Goal: Transaction & Acquisition: Purchase product/service

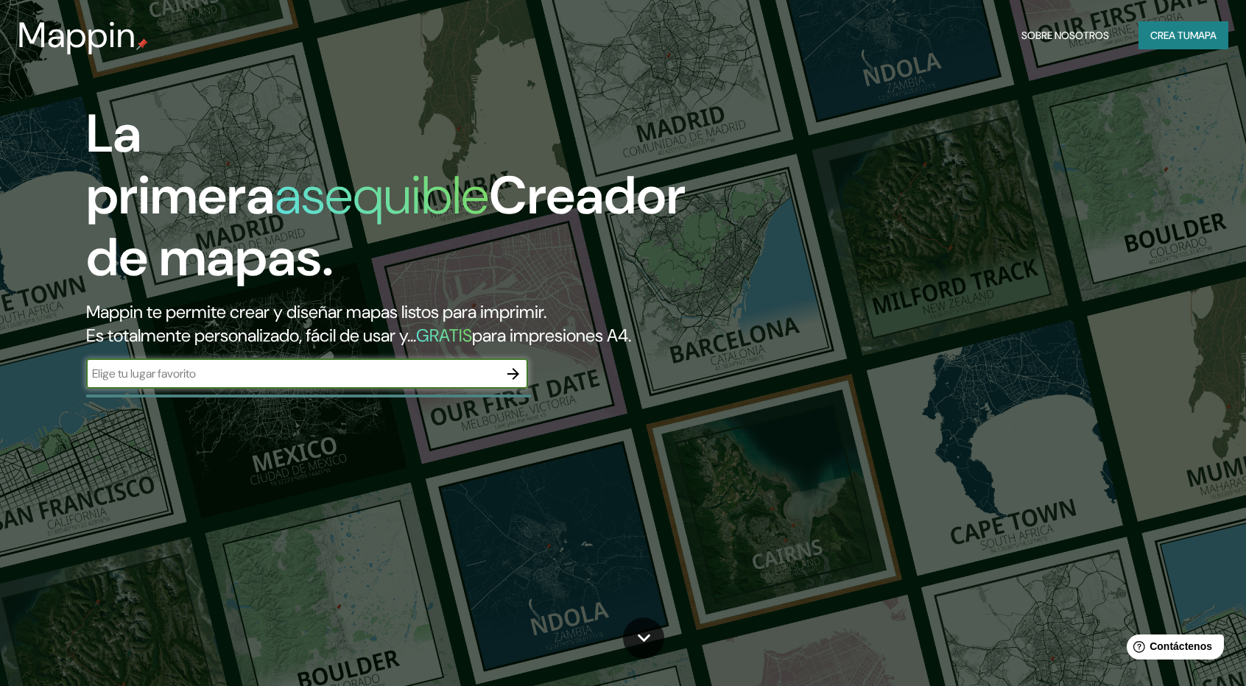
click at [208, 381] on input "text" at bounding box center [292, 373] width 412 height 17
type input "r"
type input "[PERSON_NAME]"
click at [522, 376] on button "button" at bounding box center [513, 373] width 29 height 29
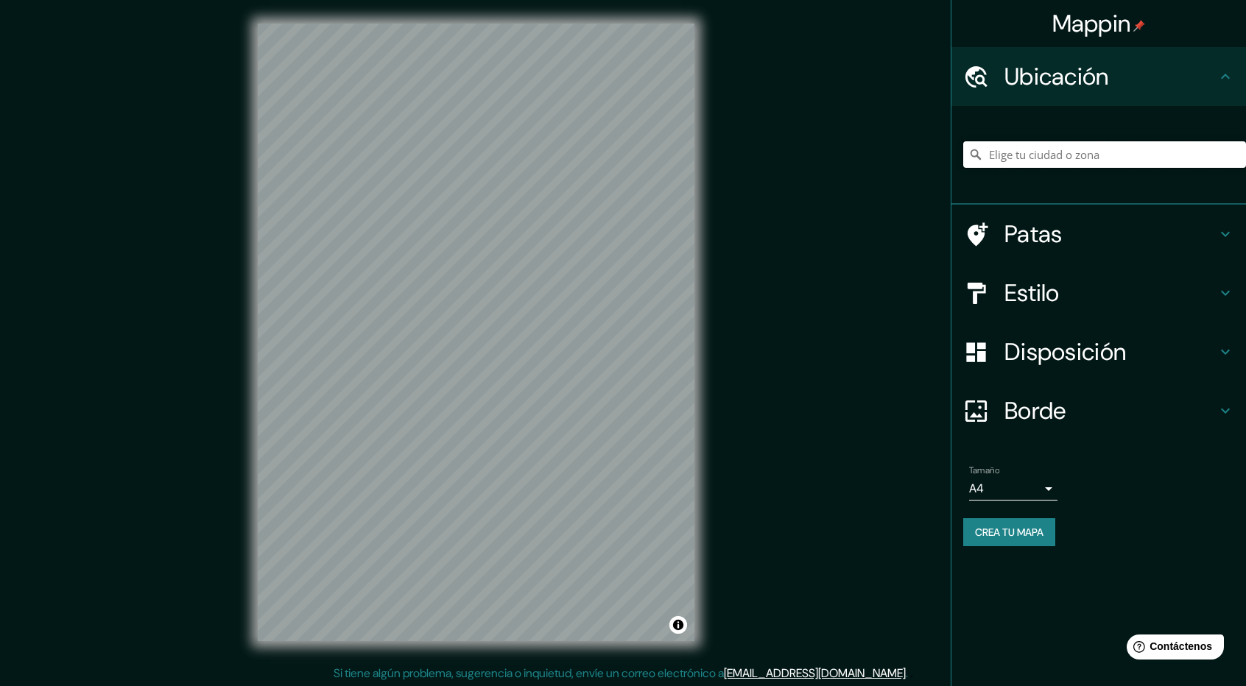
click at [1194, 159] on input "Elige tu ciudad o zona" at bounding box center [1104, 154] width 283 height 27
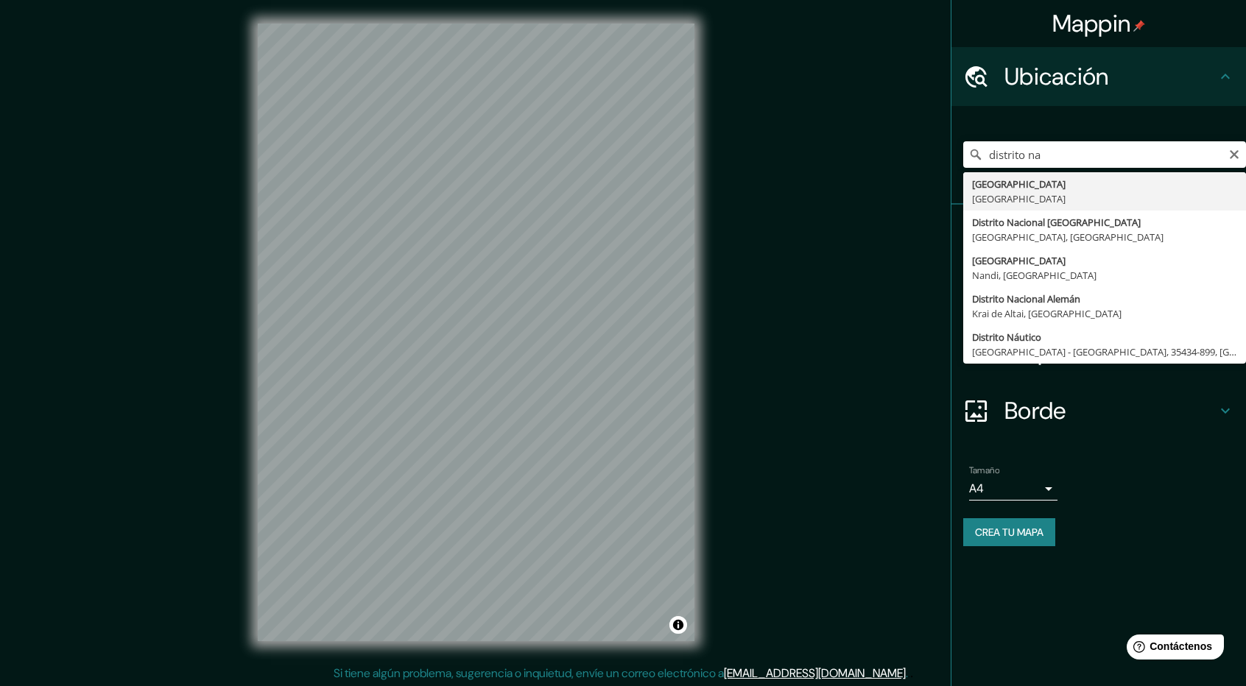
type input "[GEOGRAPHIC_DATA], [GEOGRAPHIC_DATA]"
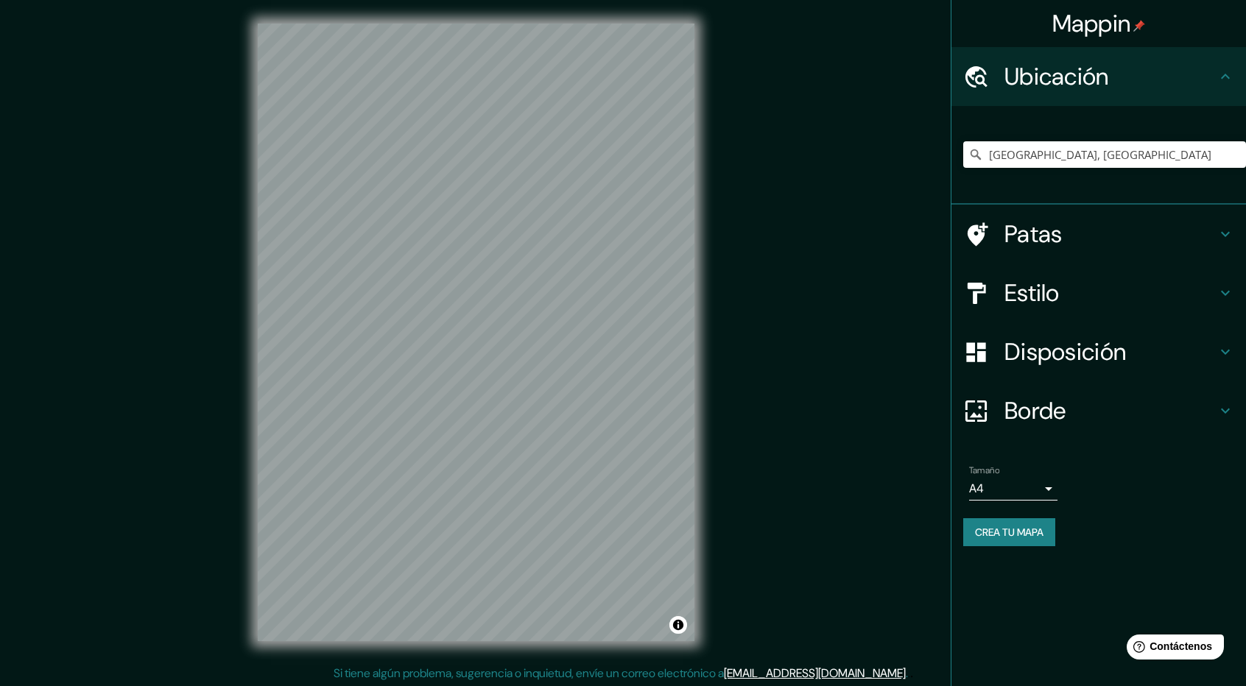
click at [715, 601] on div "© Mapbox © OpenStreetMap Improve this map" at bounding box center [476, 332] width 484 height 665
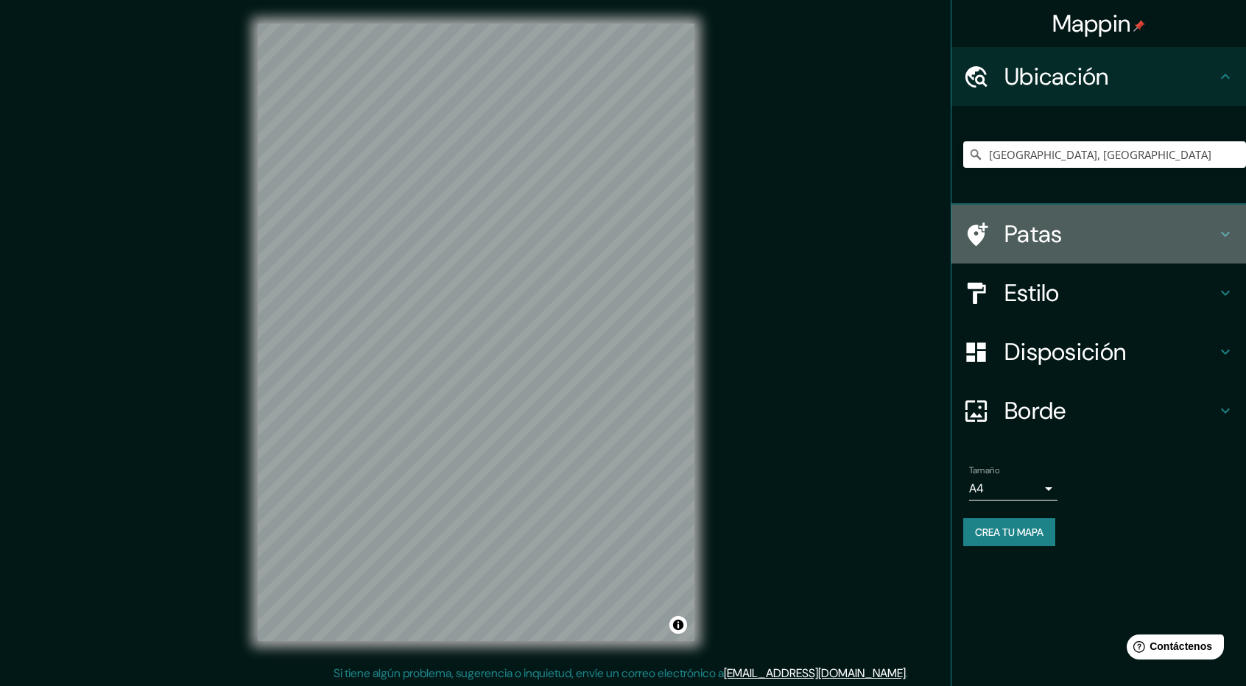
click at [1024, 221] on font "Patas" at bounding box center [1033, 234] width 58 height 31
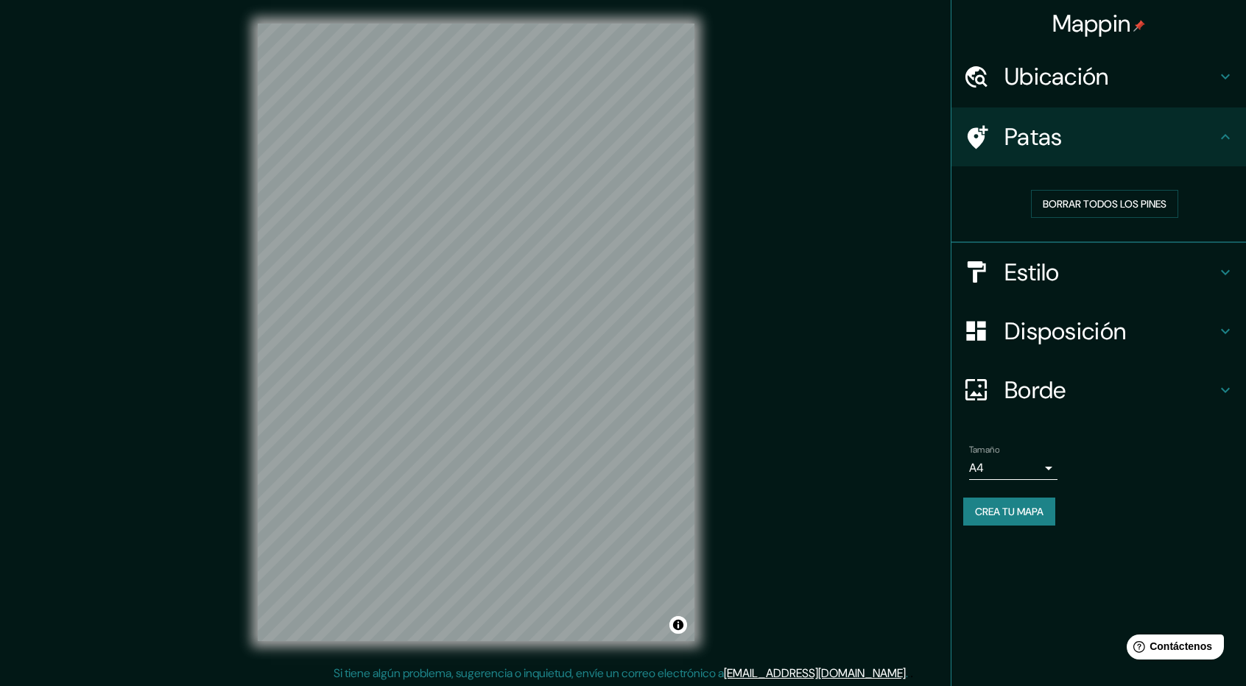
click at [1125, 141] on h4 "Patas" at bounding box center [1110, 136] width 212 height 29
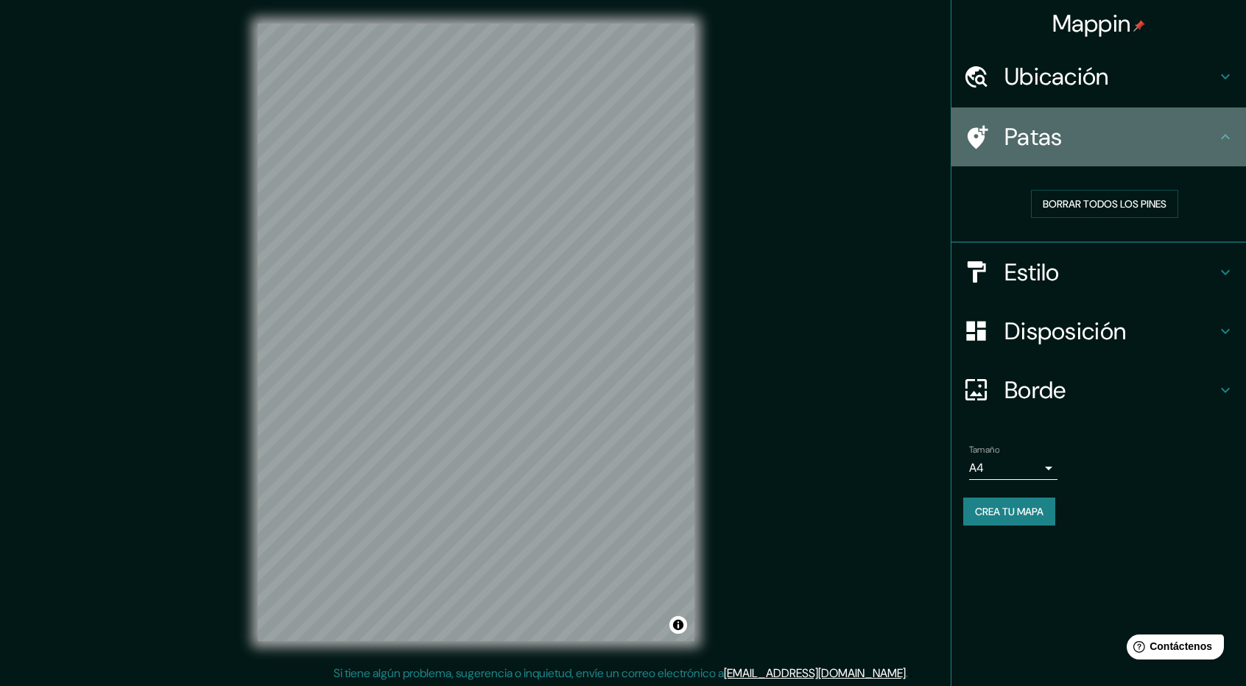
click at [1221, 130] on icon at bounding box center [1225, 137] width 18 height 18
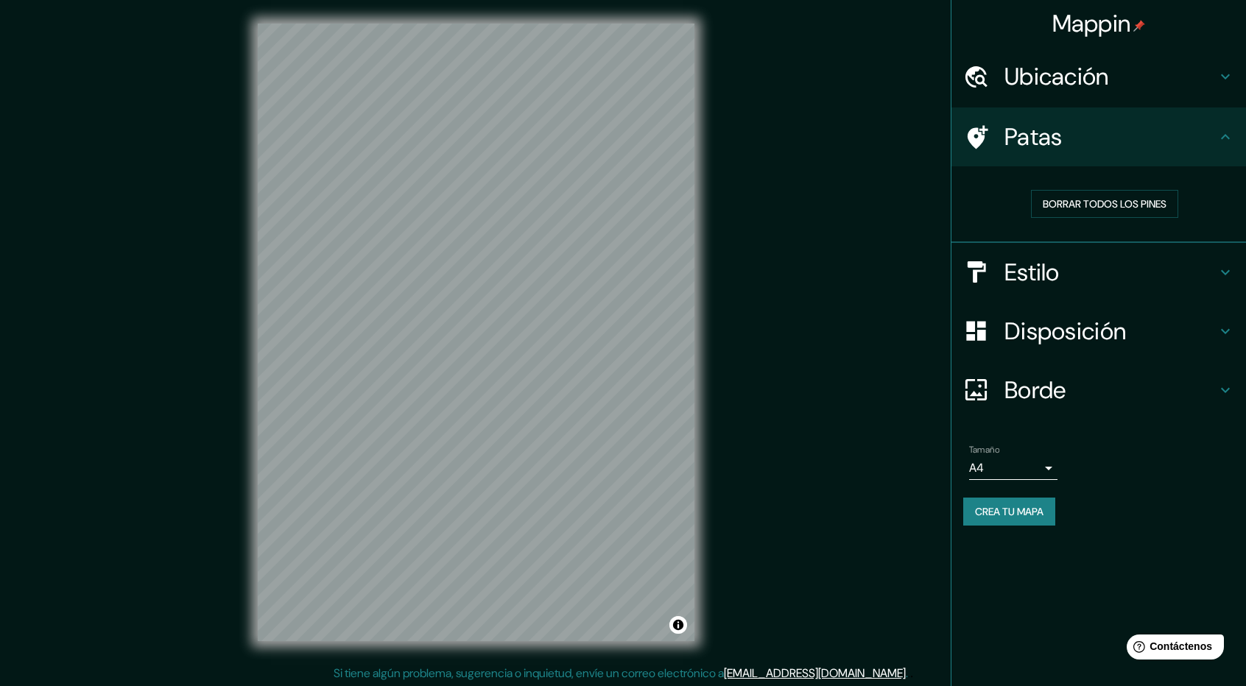
click at [1197, 264] on h4 "Estilo" at bounding box center [1110, 272] width 212 height 29
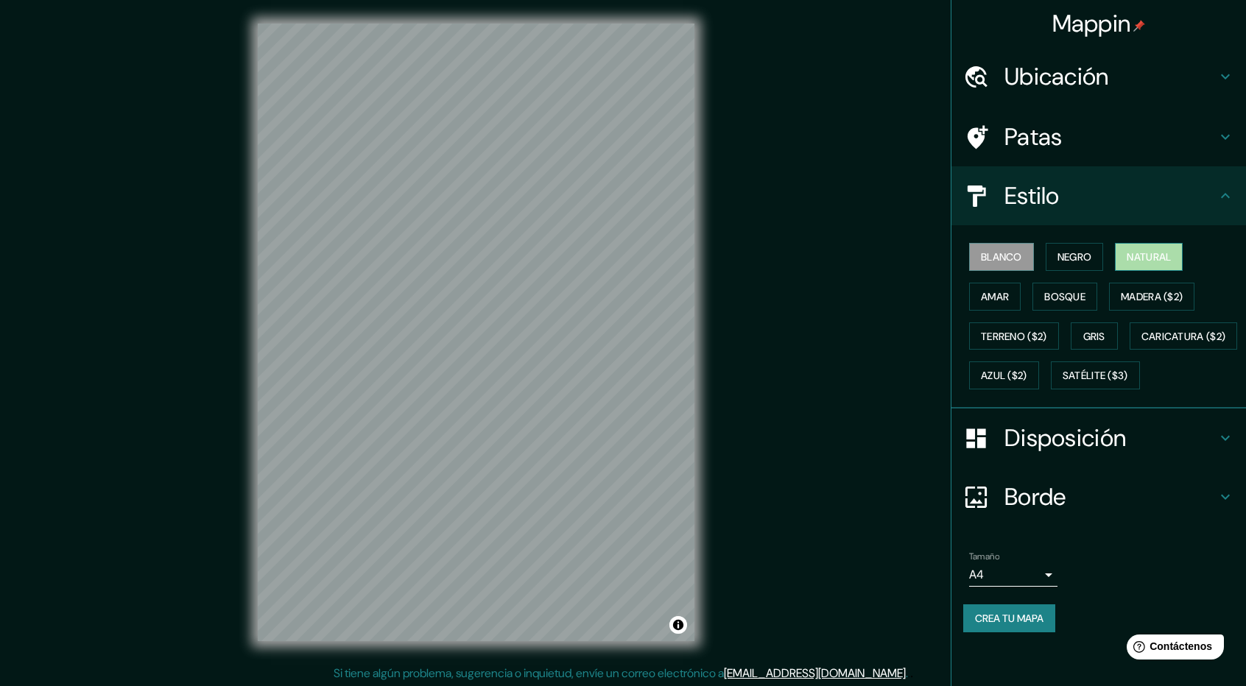
click at [1123, 254] on button "Natural" at bounding box center [1149, 257] width 68 height 28
click at [1075, 257] on font "Negro" at bounding box center [1074, 256] width 35 height 13
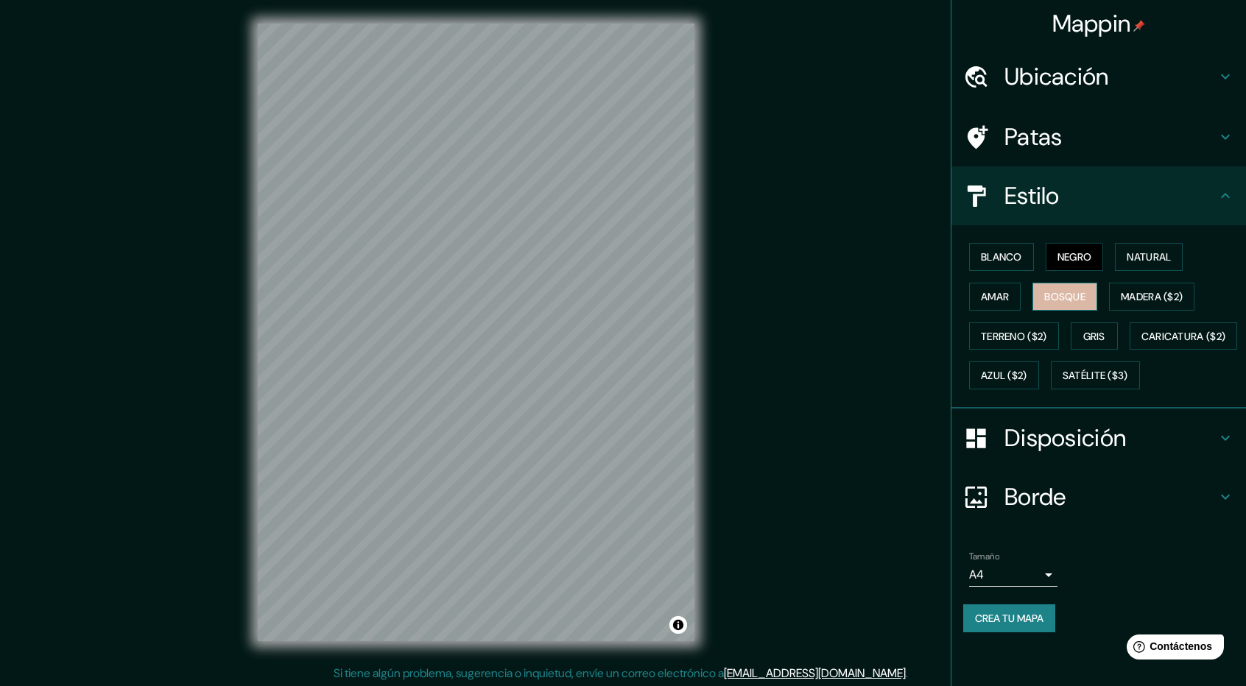
click at [1056, 295] on font "Bosque" at bounding box center [1064, 296] width 41 height 13
click at [998, 297] on font "Amar" at bounding box center [995, 296] width 28 height 13
click at [1162, 256] on font "Natural" at bounding box center [1149, 256] width 44 height 13
click at [1071, 295] on font "Bosque" at bounding box center [1064, 296] width 41 height 13
click at [1133, 254] on font "Natural" at bounding box center [1149, 256] width 44 height 13
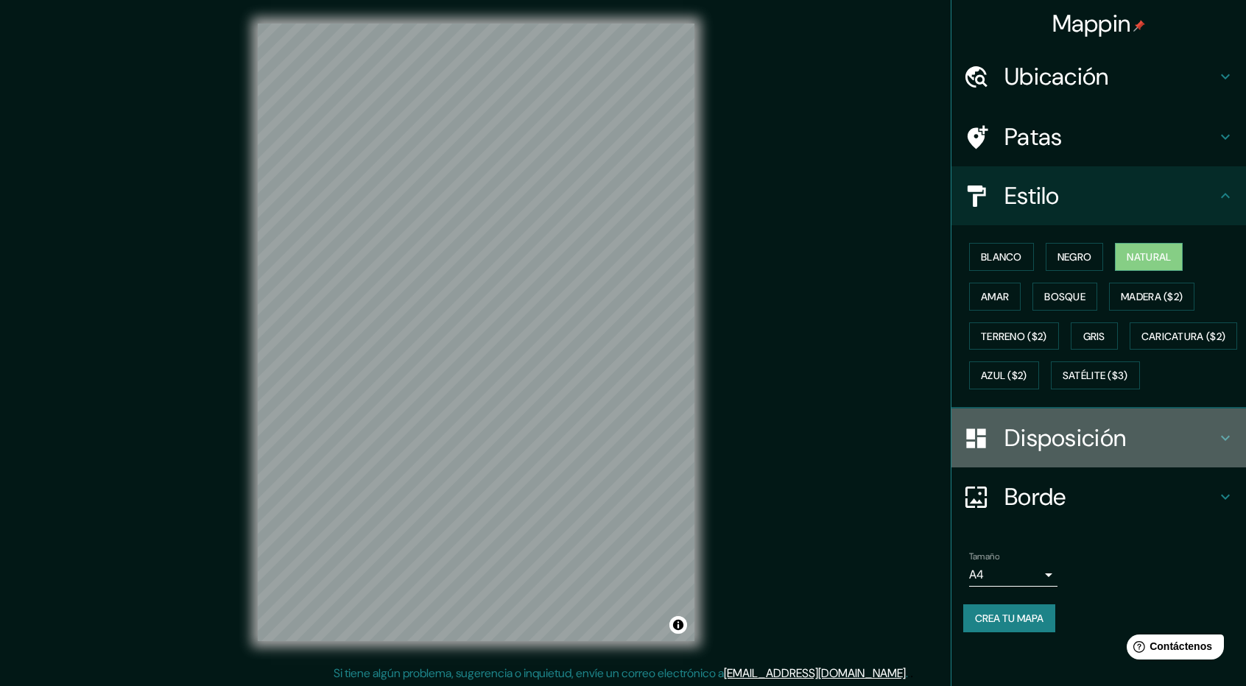
click at [1167, 453] on h4 "Disposición" at bounding box center [1110, 437] width 212 height 29
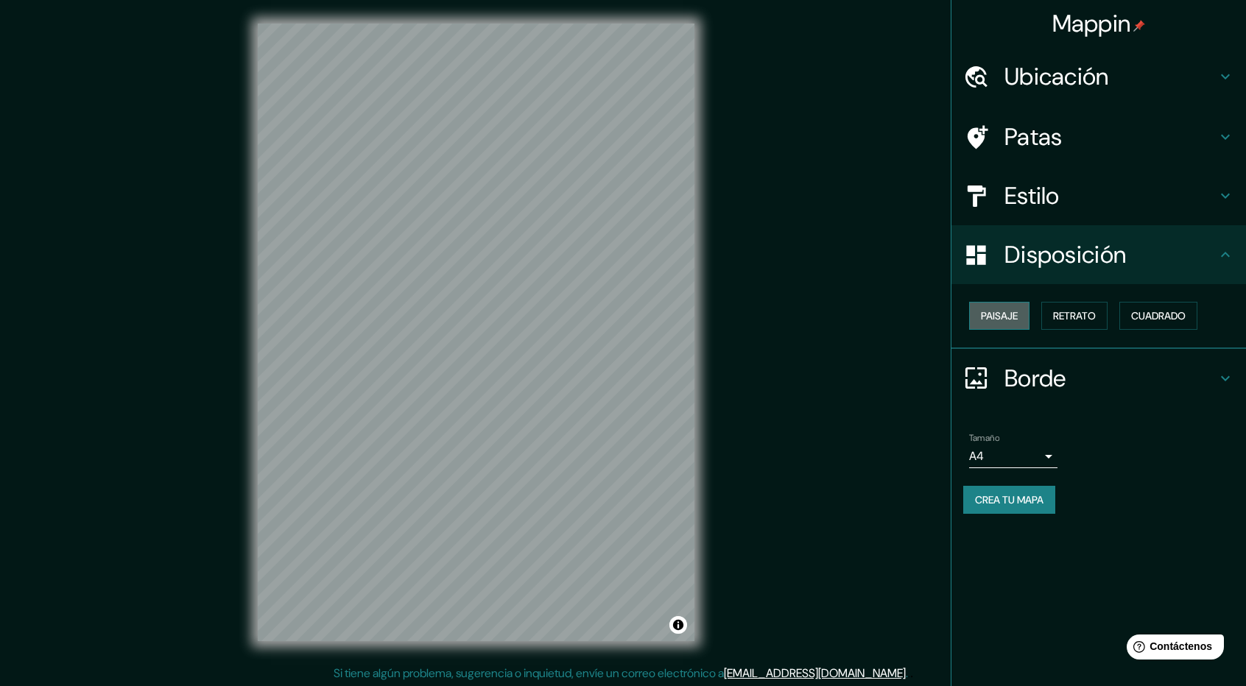
click at [996, 320] on font "Paisaje" at bounding box center [999, 315] width 37 height 13
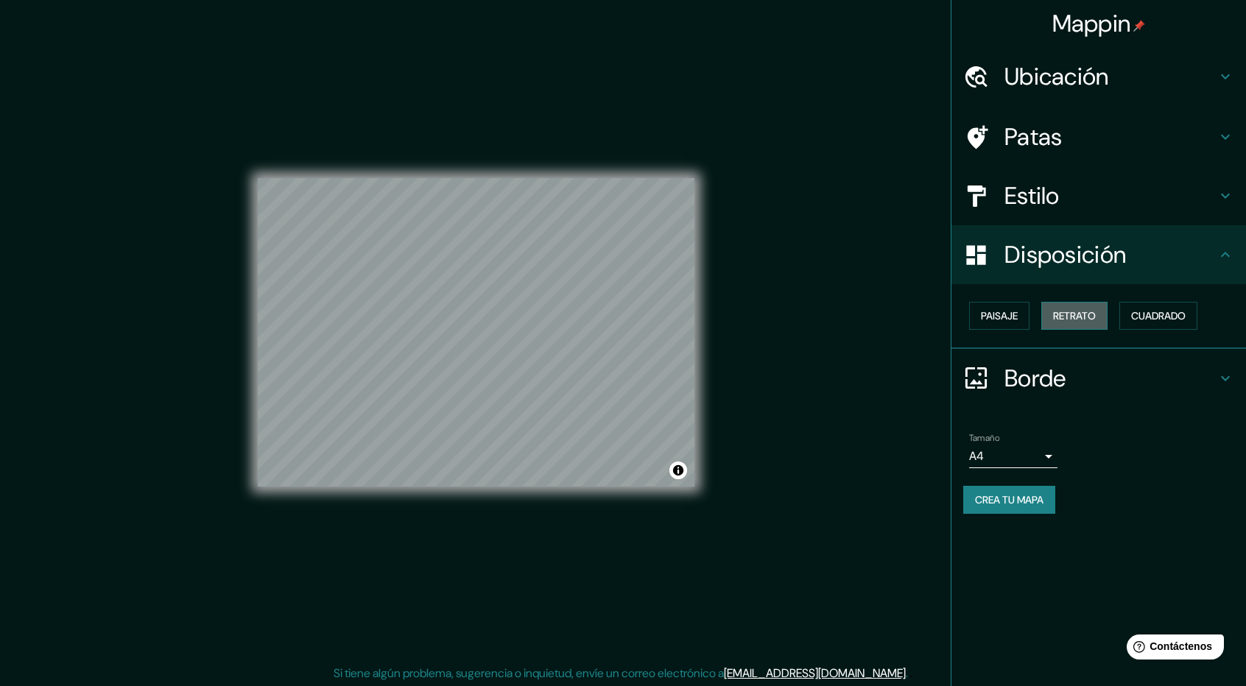
click at [1055, 316] on font "Retrato" at bounding box center [1074, 315] width 43 height 13
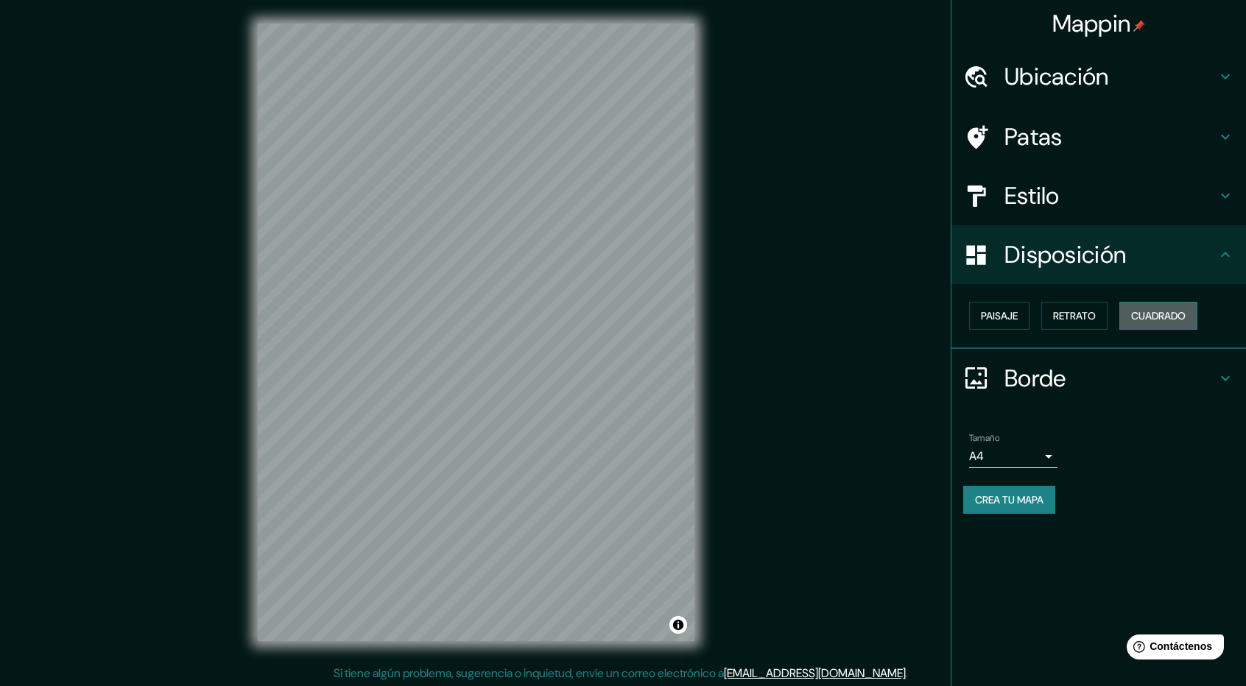
click at [1152, 315] on font "Cuadrado" at bounding box center [1158, 315] width 54 height 13
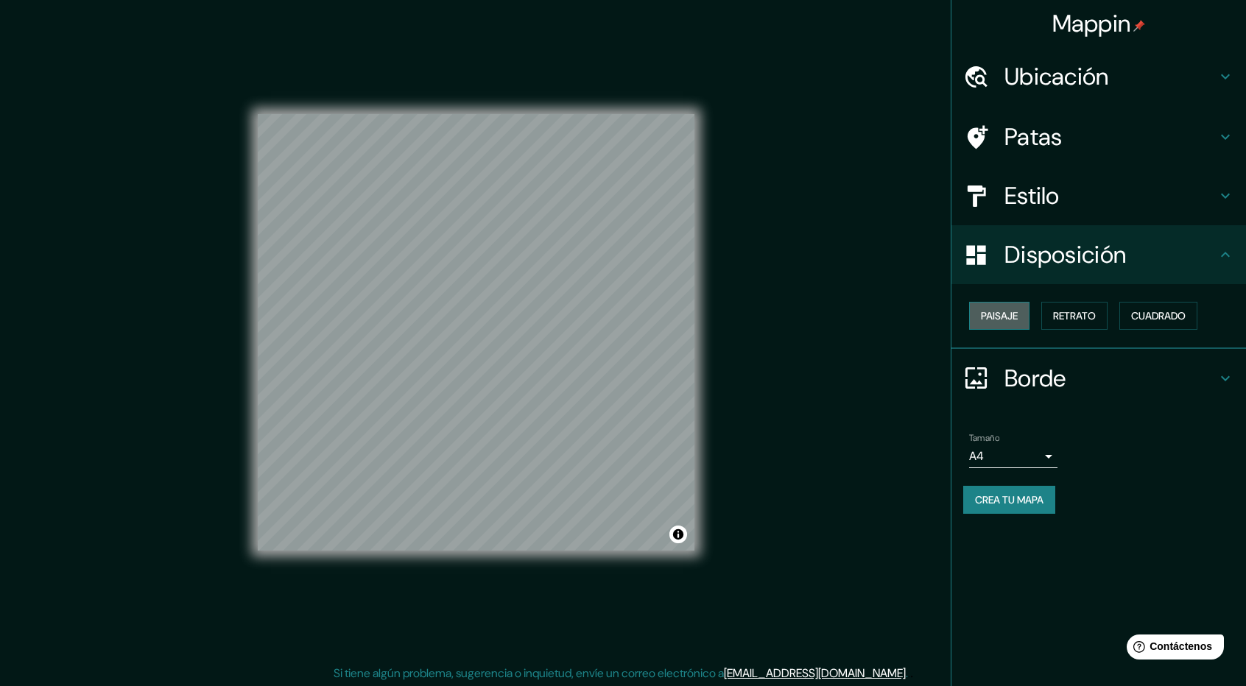
click at [993, 307] on font "Paisaje" at bounding box center [999, 315] width 37 height 19
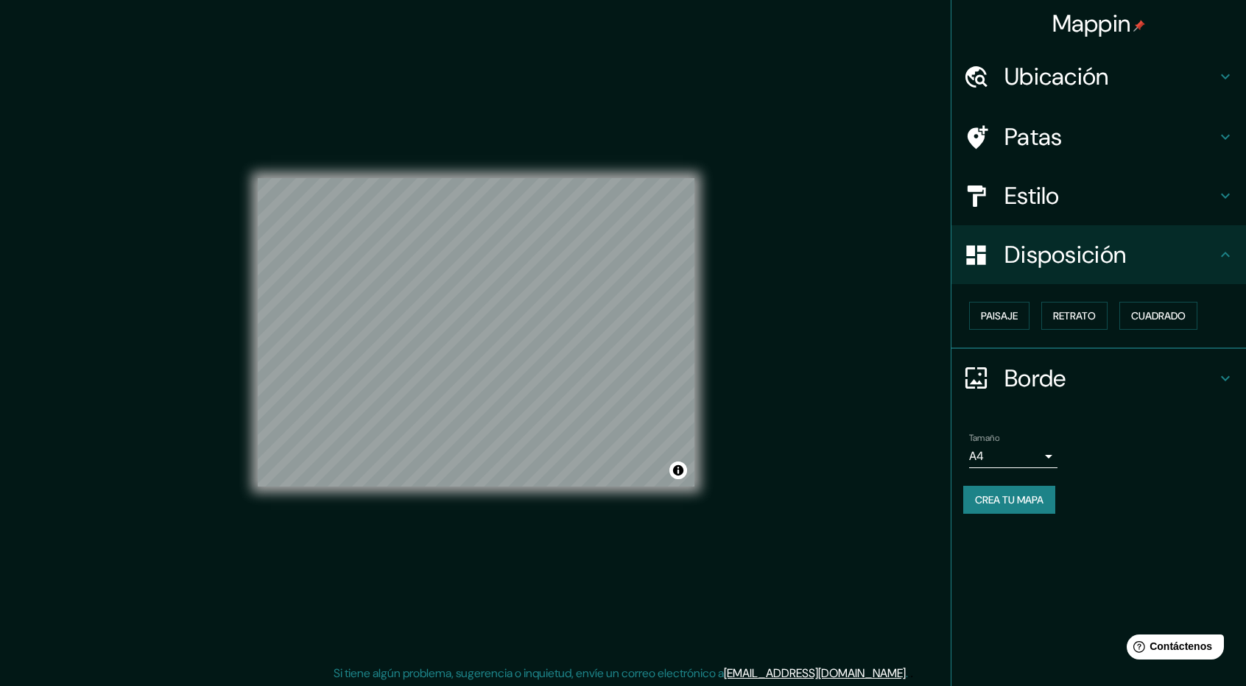
click at [1062, 378] on font "Borde" at bounding box center [1035, 378] width 62 height 31
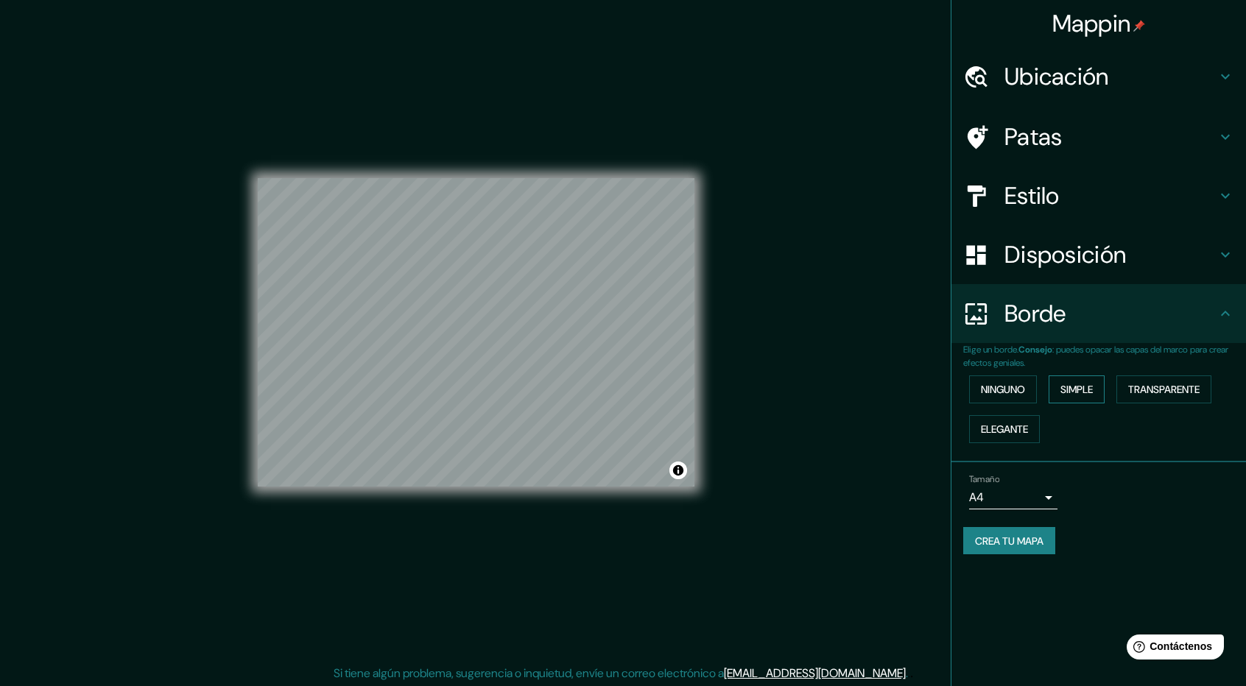
click at [1078, 386] on font "Simple" at bounding box center [1076, 389] width 32 height 13
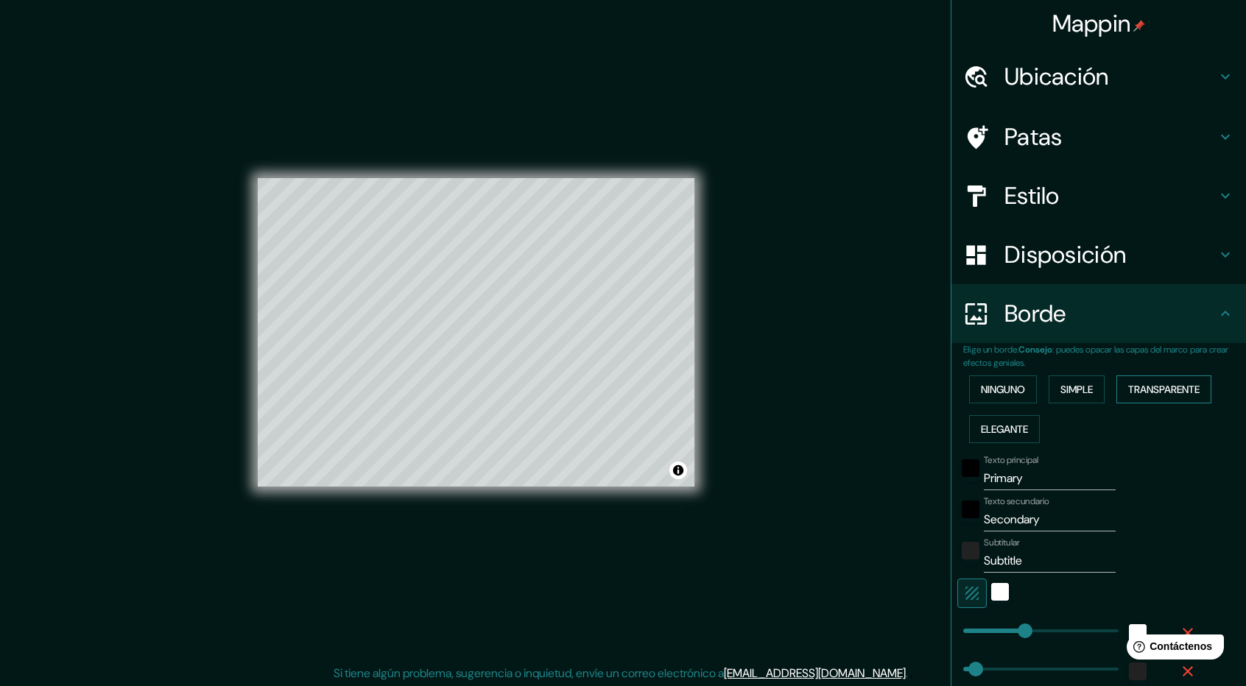
click at [1139, 384] on font "Transparente" at bounding box center [1163, 389] width 71 height 13
click at [1020, 429] on font "Elegante" at bounding box center [1004, 429] width 47 height 13
click at [1001, 390] on font "Ninguno" at bounding box center [1003, 389] width 44 height 13
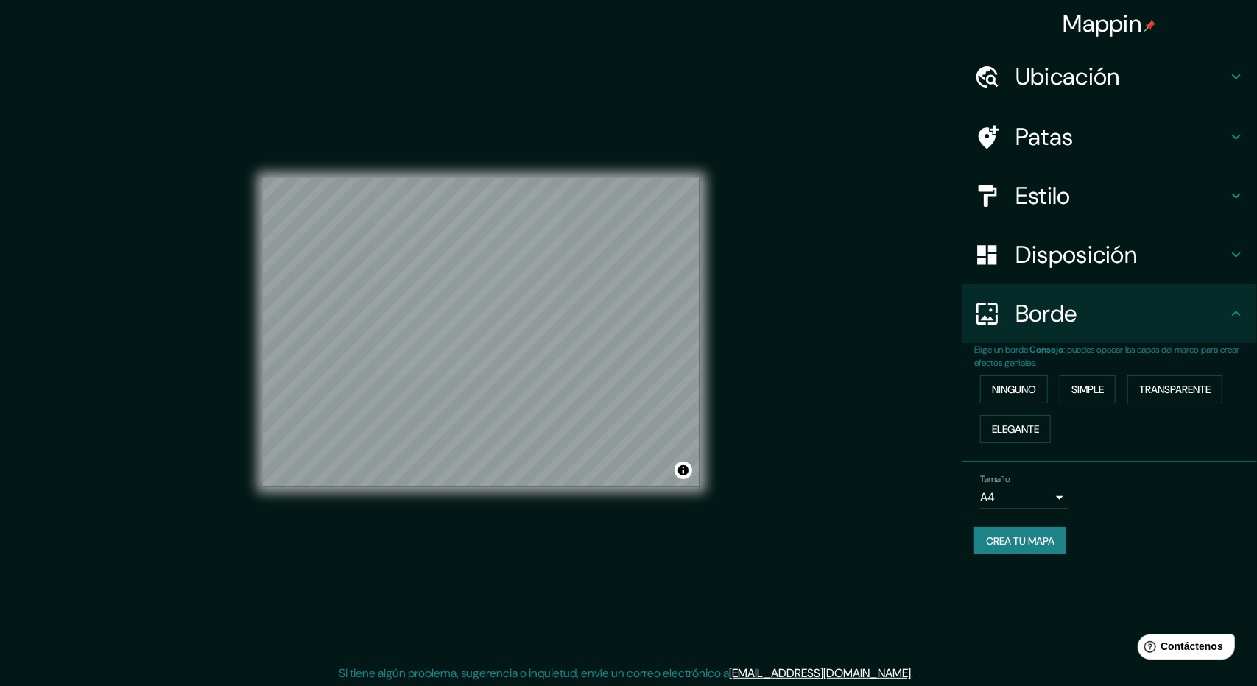
click at [1038, 496] on body "Mappin Ubicación [GEOGRAPHIC_DATA], [GEOGRAPHIC_DATA] Patas Estilo Disposición …" at bounding box center [628, 343] width 1257 height 686
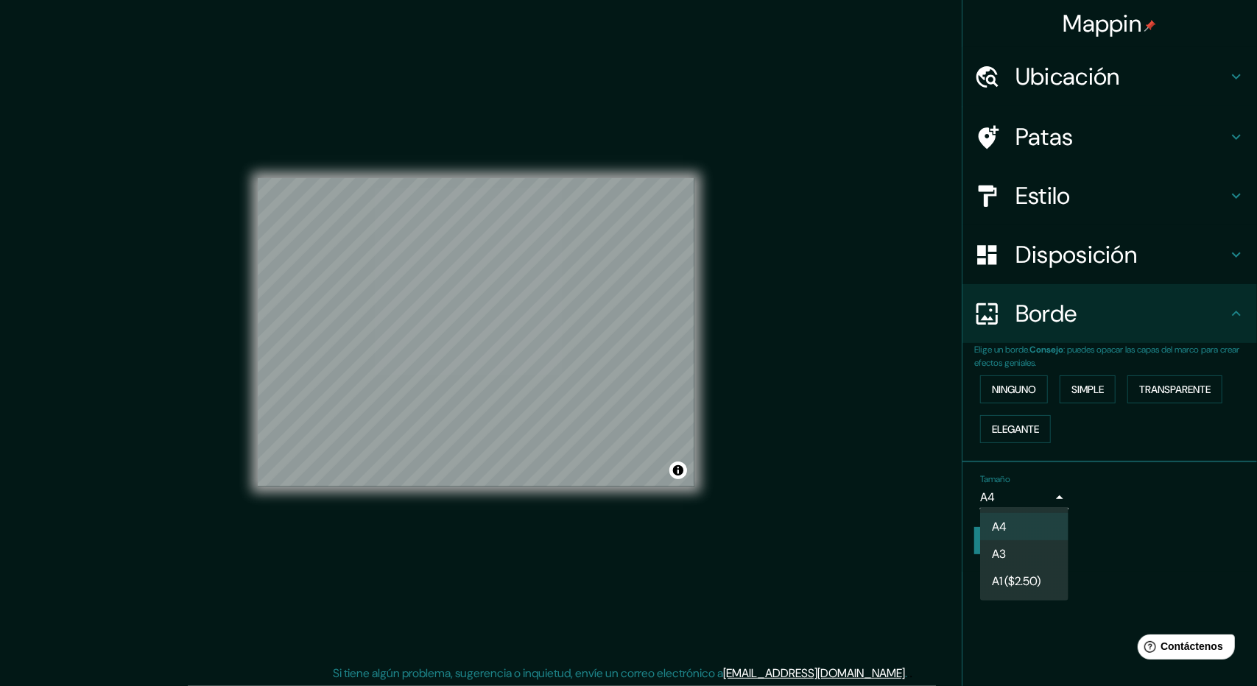
click at [1132, 491] on div at bounding box center [628, 343] width 1257 height 686
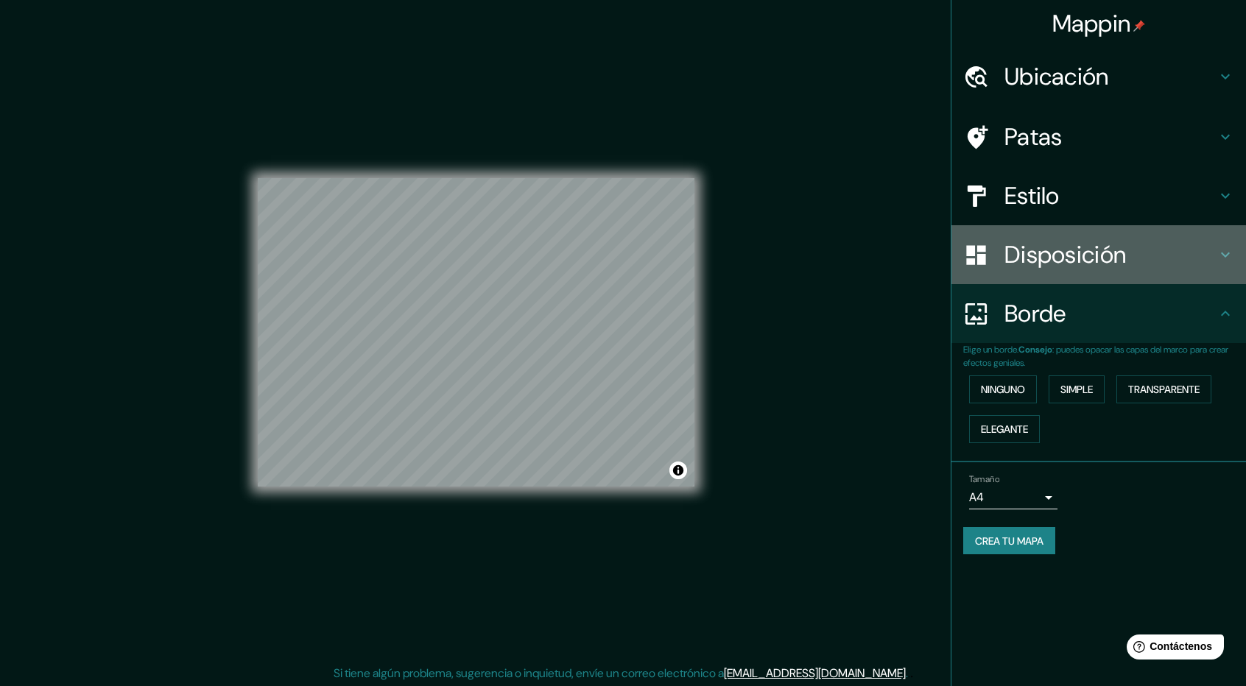
click at [1060, 255] on font "Disposición" at bounding box center [1064, 254] width 121 height 31
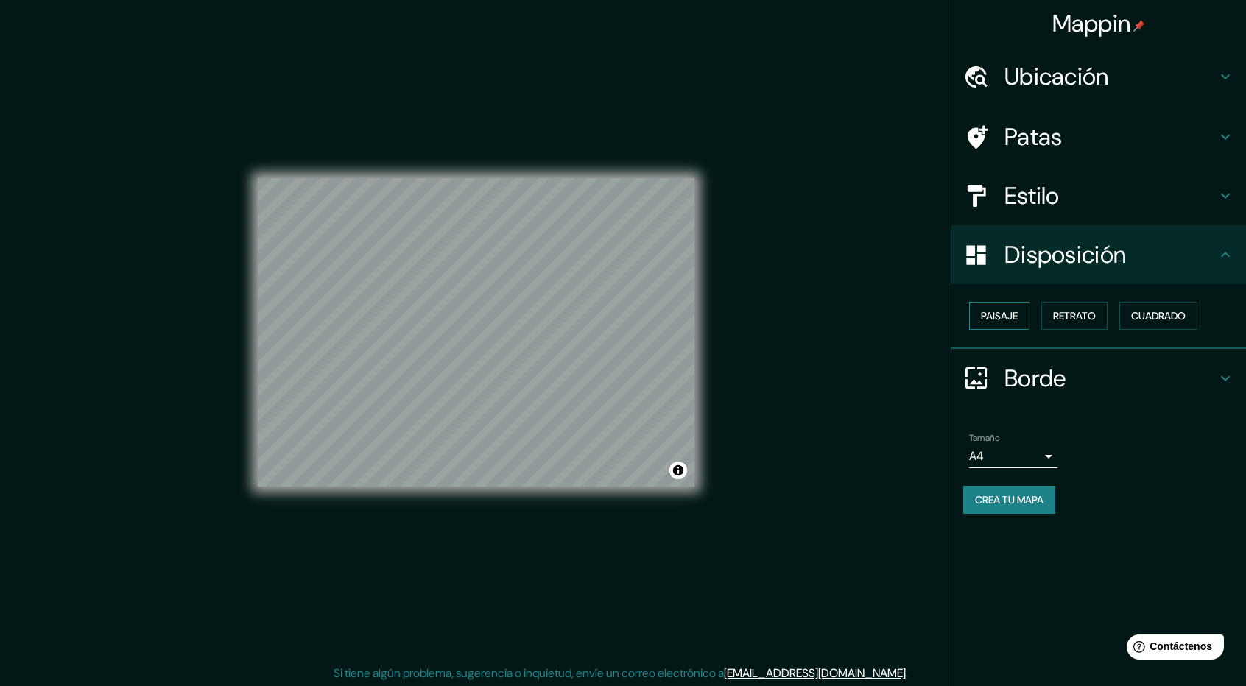
click at [1012, 317] on font "Paisaje" at bounding box center [999, 315] width 37 height 13
click at [1083, 311] on font "Retrato" at bounding box center [1074, 315] width 43 height 13
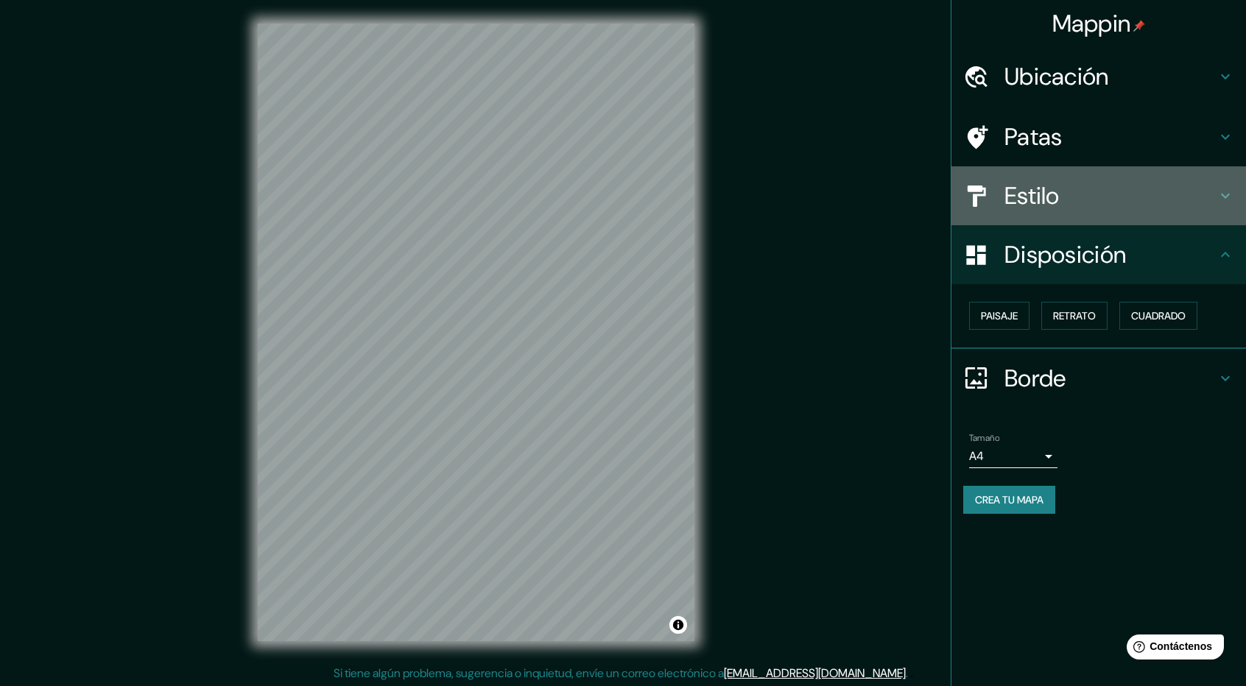
click at [1079, 200] on h4 "Estilo" at bounding box center [1110, 195] width 212 height 29
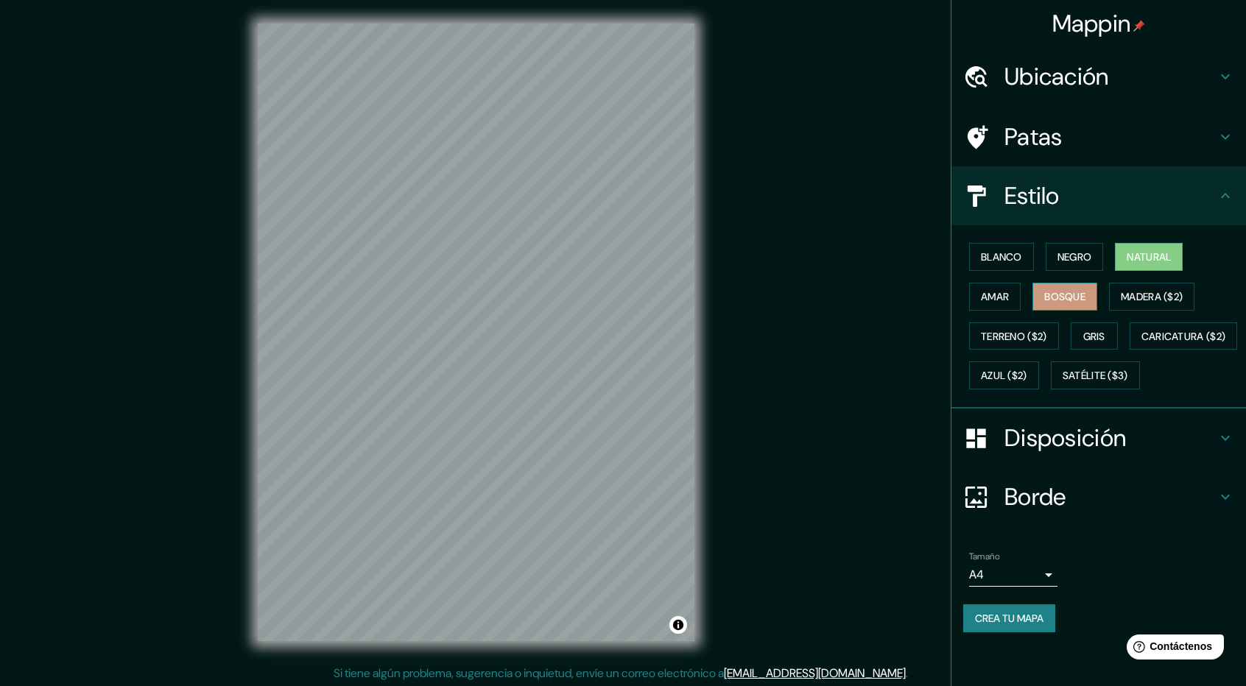
click at [1052, 292] on font "Bosque" at bounding box center [1064, 296] width 41 height 13
click at [1078, 260] on font "Negro" at bounding box center [1074, 256] width 35 height 13
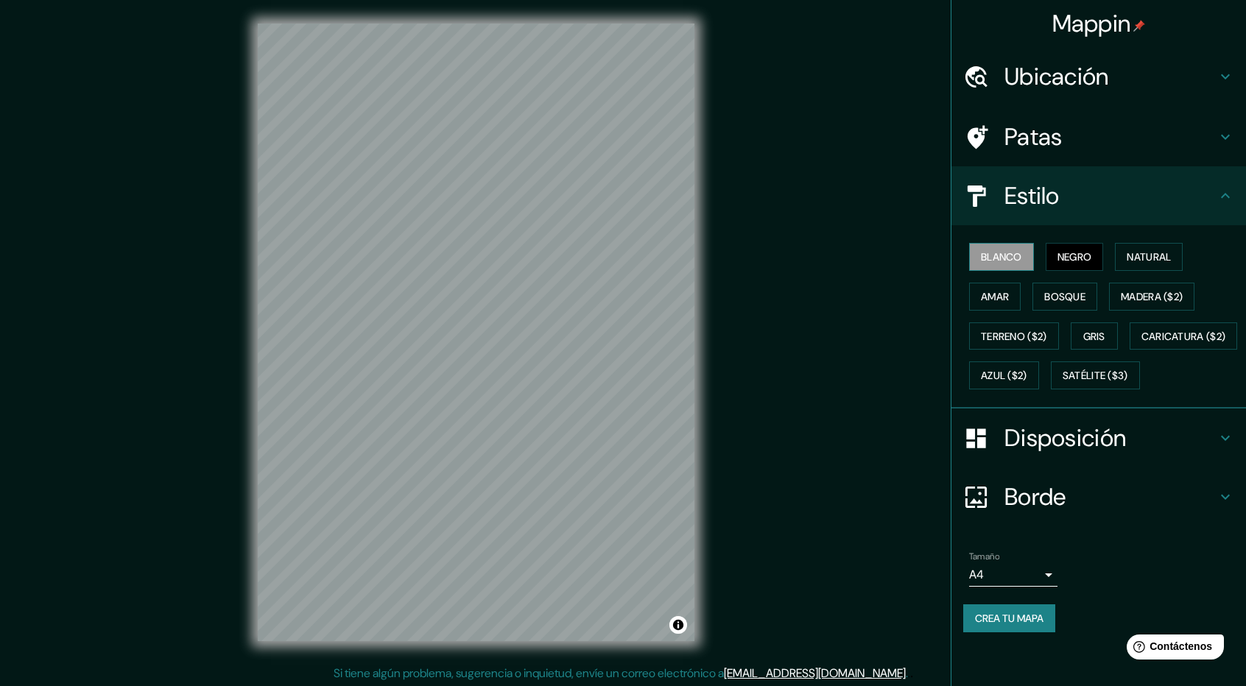
click at [987, 257] on font "Blanco" at bounding box center [1001, 256] width 41 height 13
click at [1141, 343] on font "Caricatura ($2)" at bounding box center [1183, 336] width 85 height 13
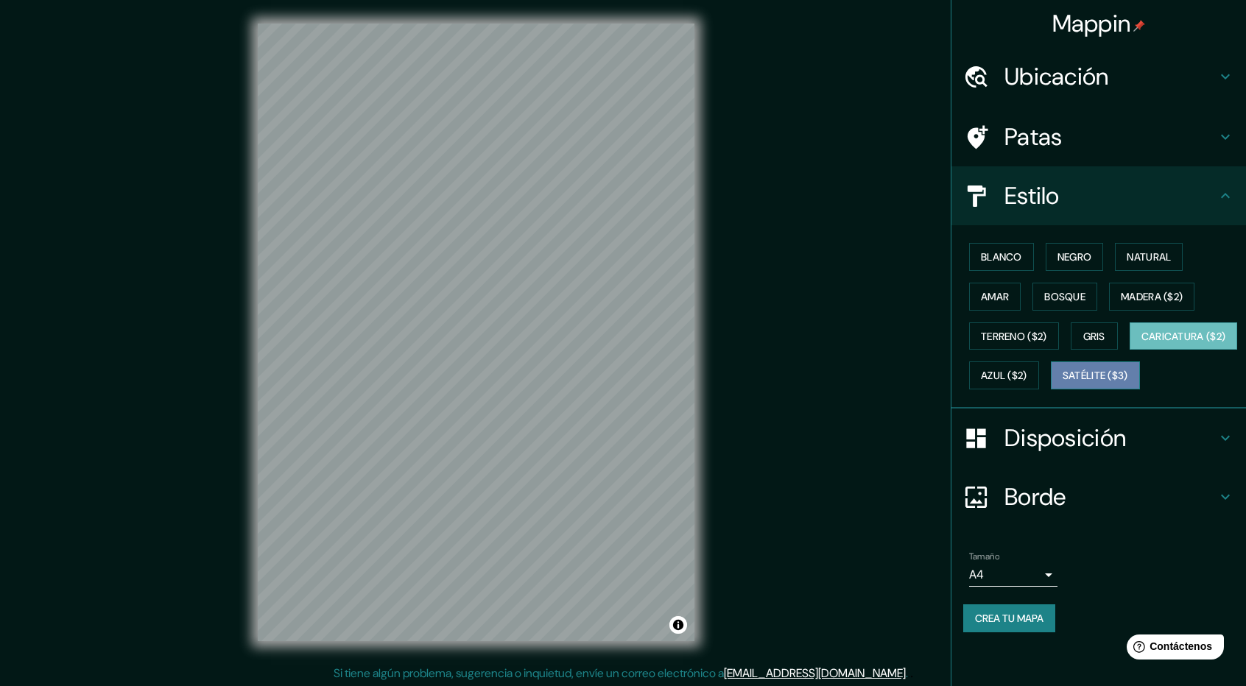
click at [1051, 390] on button "Satélite ($3)" at bounding box center [1095, 376] width 89 height 28
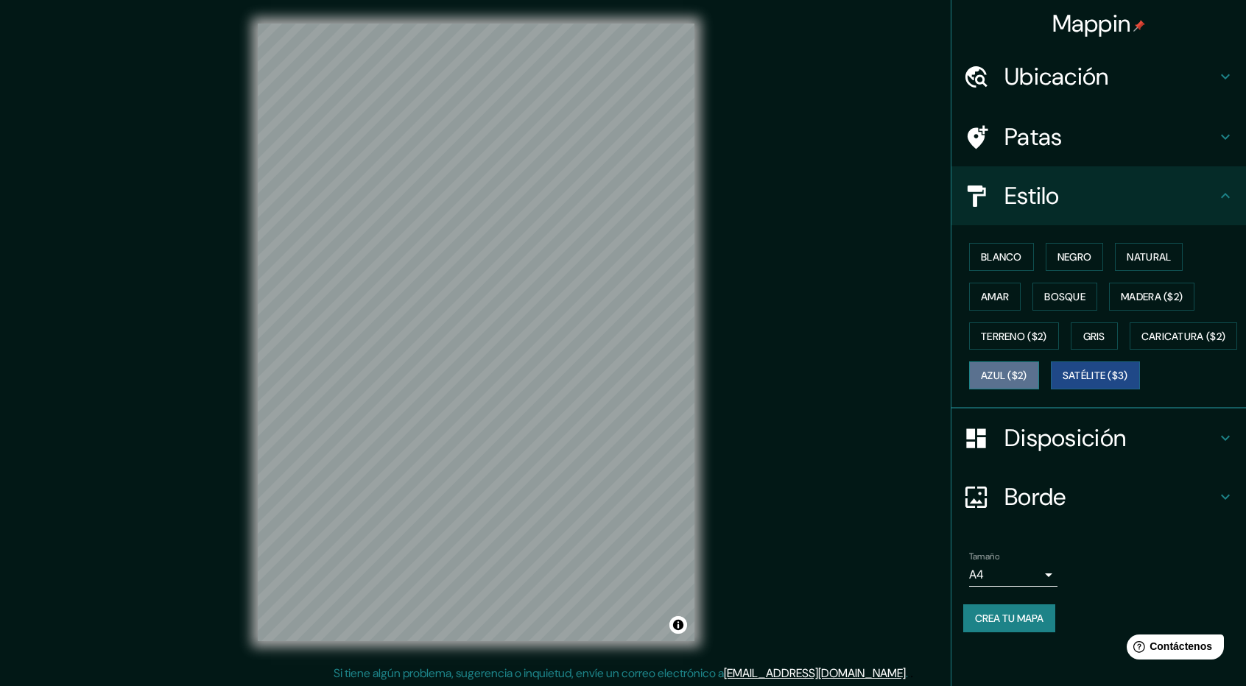
click at [1039, 370] on button "Azul ($2)" at bounding box center [1004, 376] width 70 height 28
click at [1106, 323] on button "Gris" at bounding box center [1094, 337] width 47 height 28
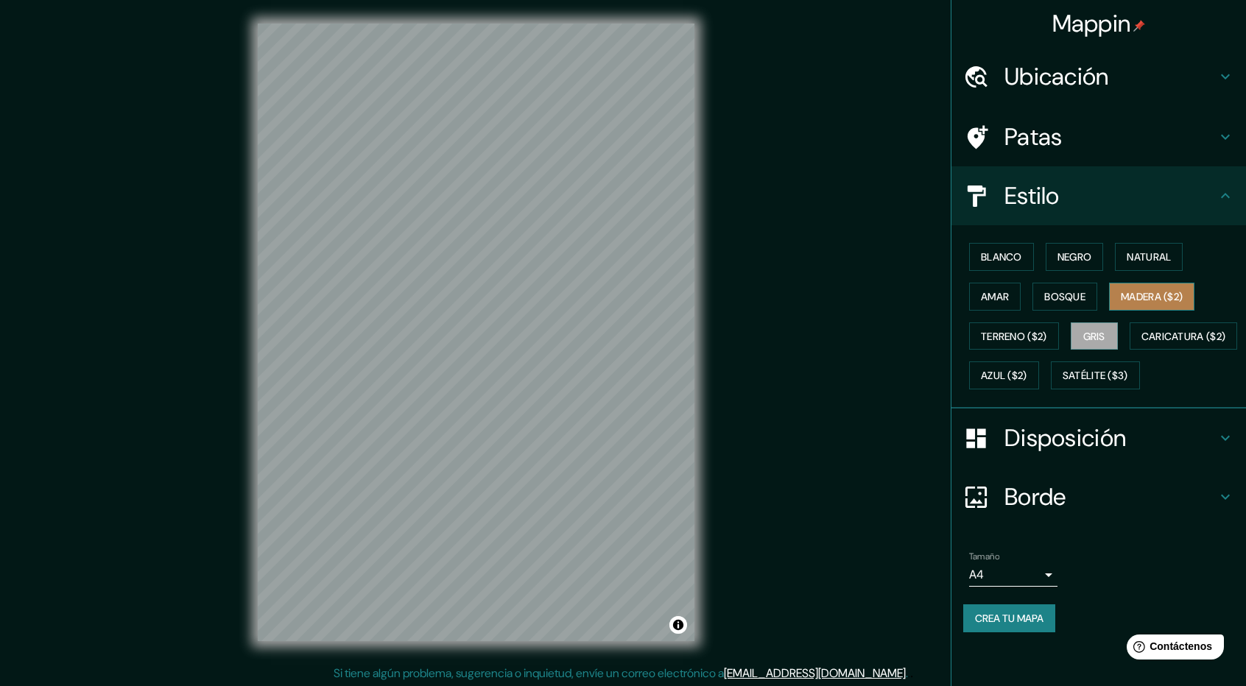
click at [1135, 296] on font "Madera ($2)" at bounding box center [1152, 296] width 62 height 13
drag, startPoint x: 1129, startPoint y: 256, endPoint x: 1115, endPoint y: 256, distance: 14.0
click at [1128, 256] on button "Natural" at bounding box center [1149, 257] width 68 height 28
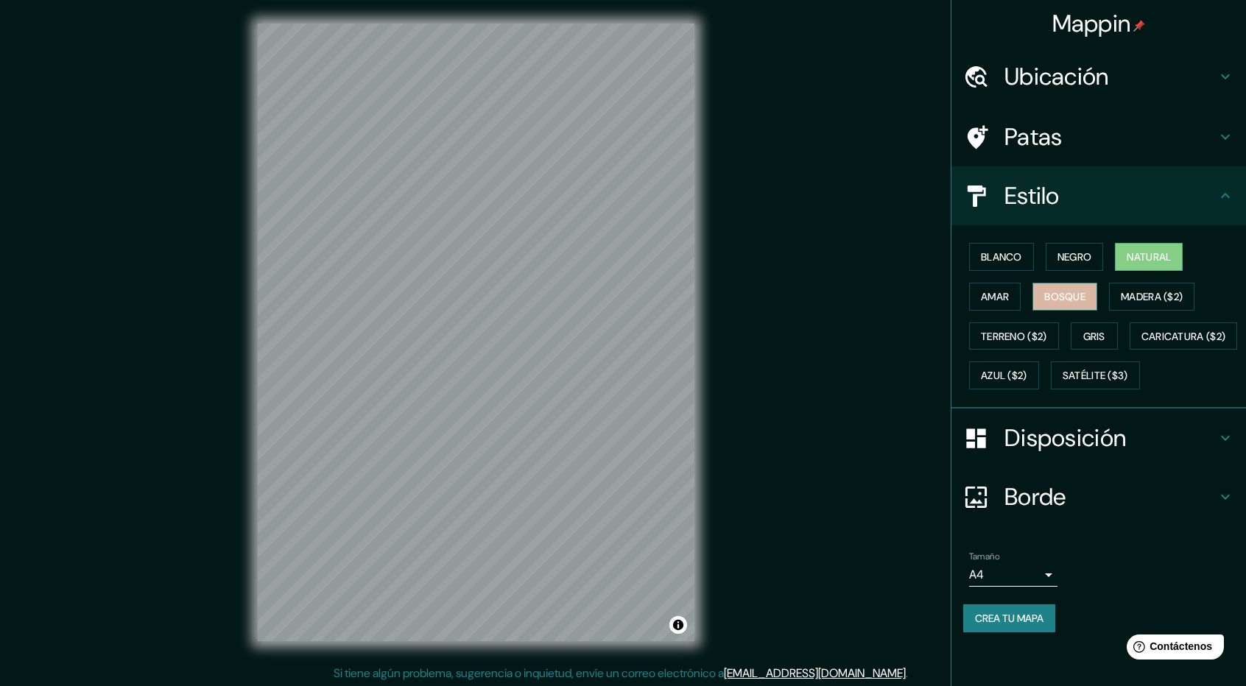
click at [1056, 283] on button "Bosque" at bounding box center [1064, 297] width 65 height 28
click at [1068, 248] on font "Negro" at bounding box center [1074, 256] width 35 height 19
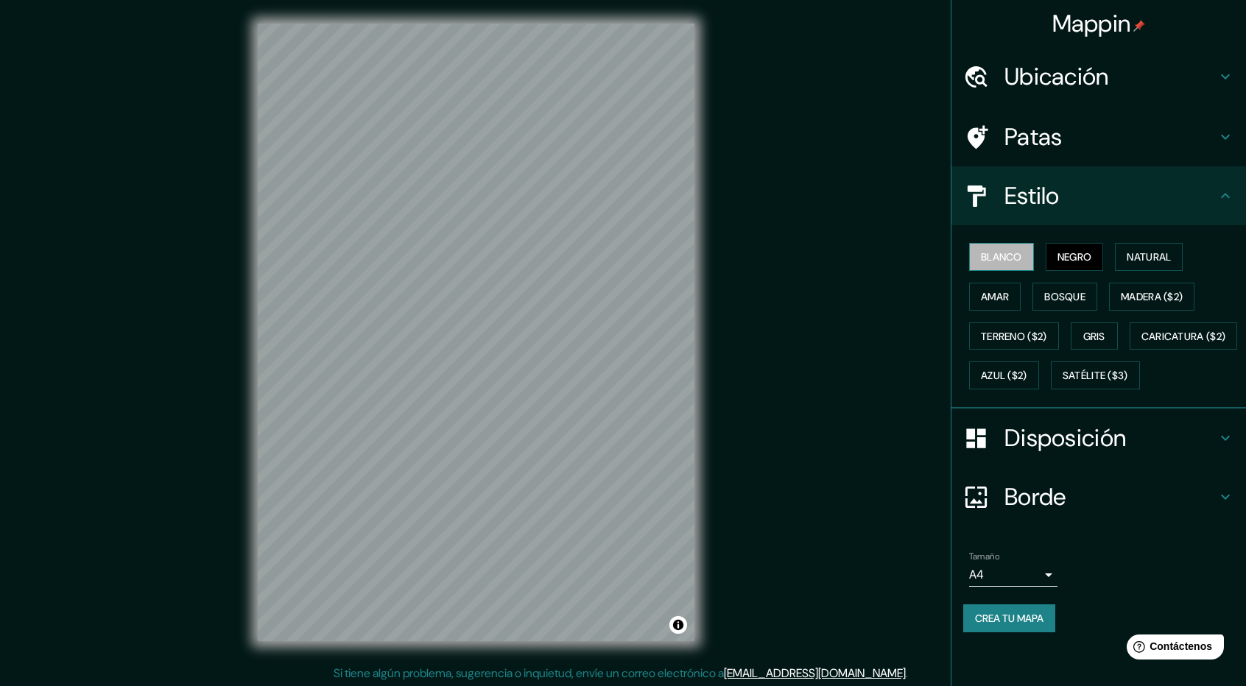
click at [1015, 250] on font "Blanco" at bounding box center [1001, 256] width 41 height 13
click at [989, 294] on font "Amar" at bounding box center [995, 296] width 28 height 13
click at [993, 257] on font "Blanco" at bounding box center [1001, 256] width 41 height 13
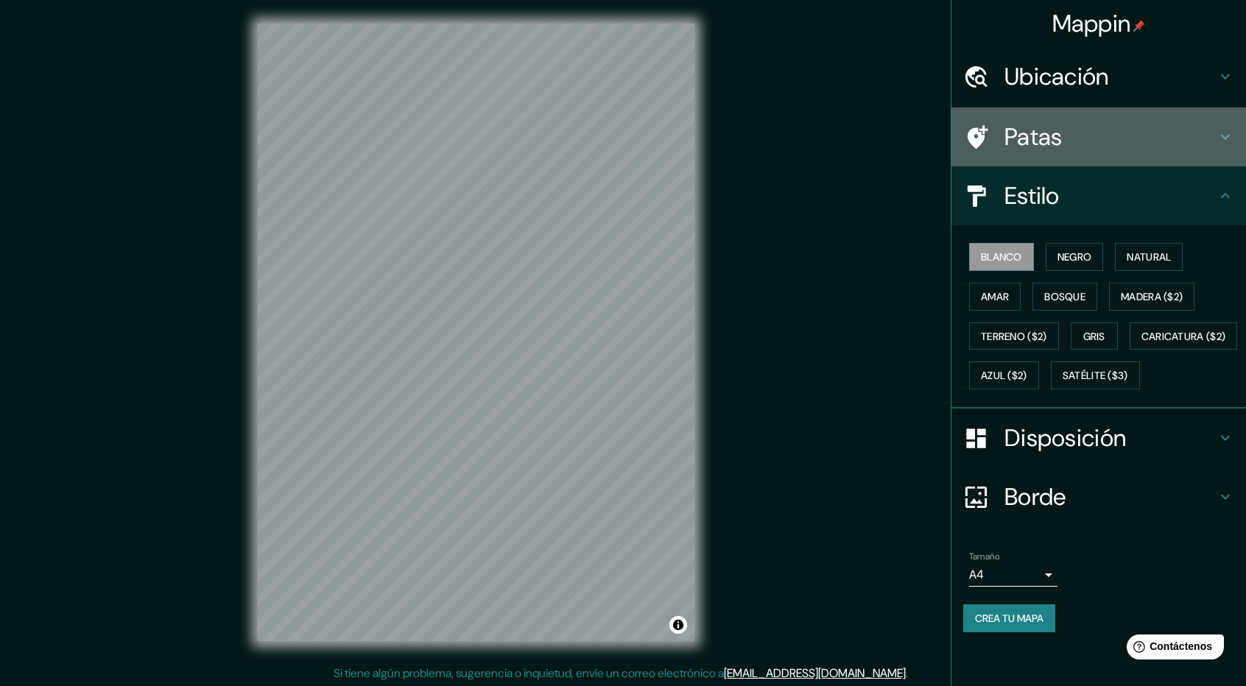
click at [1096, 124] on h4 "Patas" at bounding box center [1110, 136] width 212 height 29
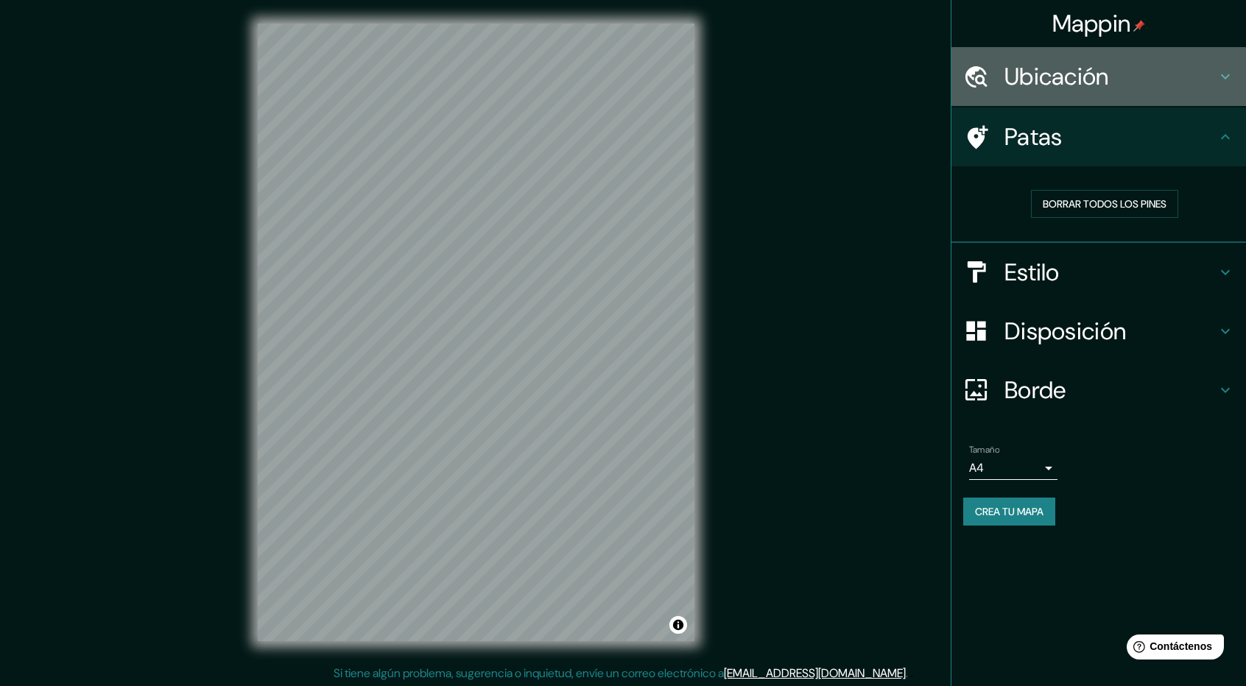
click at [1096, 76] on font "Ubicación" at bounding box center [1056, 76] width 105 height 31
